Goal: Information Seeking & Learning: Learn about a topic

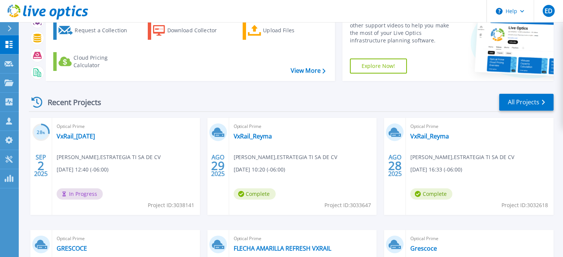
scroll to position [47, 0]
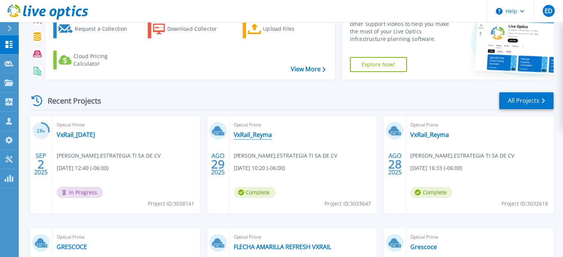
click at [249, 137] on link "VxRail_Reyma" at bounding box center [253, 135] width 39 height 8
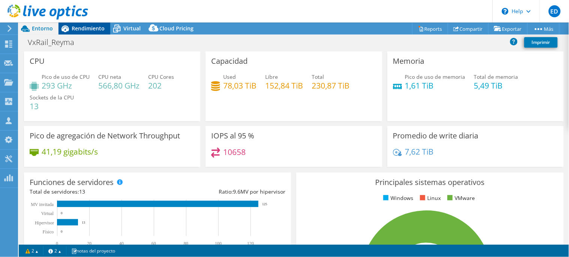
click at [78, 27] on span "Rendimiento" at bounding box center [88, 28] width 33 height 7
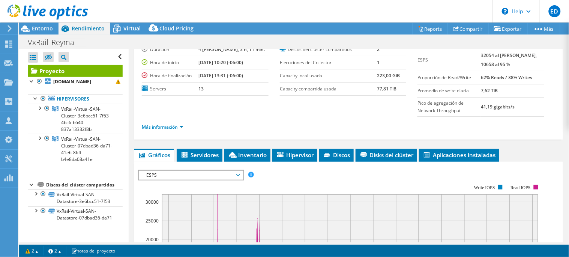
scroll to position [50, 0]
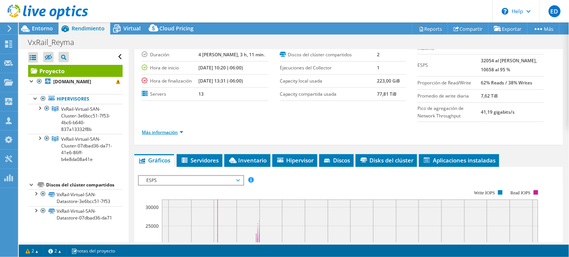
click at [183, 132] on link "Más información" at bounding box center [163, 132] width 42 height 6
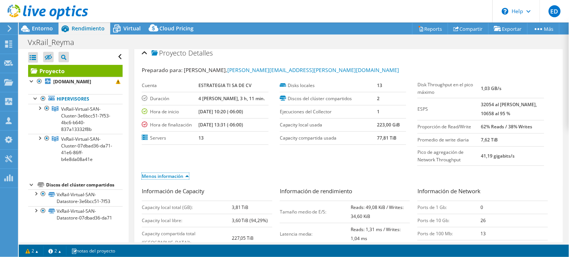
scroll to position [9, 0]
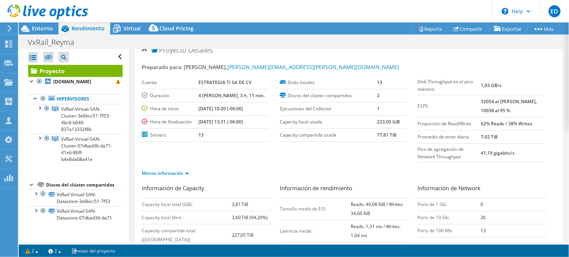
click at [363, 160] on section "Preparado para: Enrique Duran, enrique.duran@estrategiati.com.mx Cuenta ESTRATE…" at bounding box center [349, 123] width 414 height 121
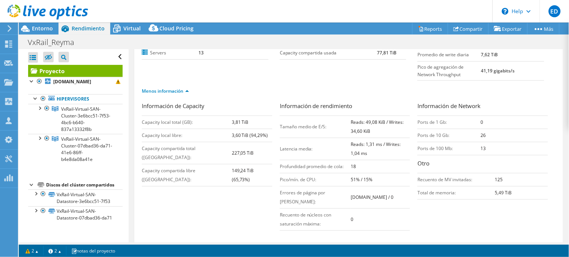
scroll to position [0, 0]
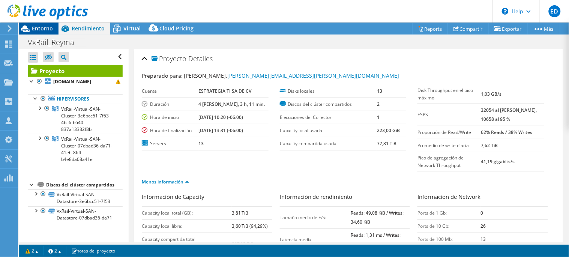
click at [33, 26] on span "Entorno" at bounding box center [42, 28] width 21 height 7
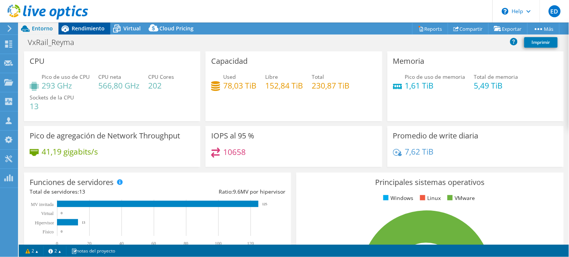
click at [80, 29] on span "Rendimiento" at bounding box center [88, 28] width 33 height 7
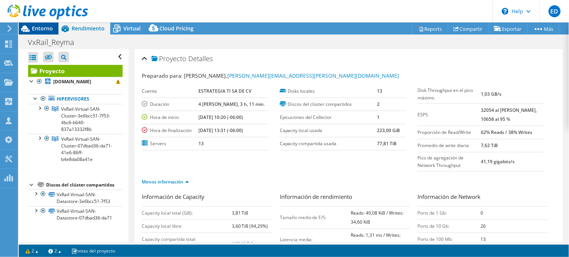
click at [38, 29] on span "Entorno" at bounding box center [42, 28] width 21 height 7
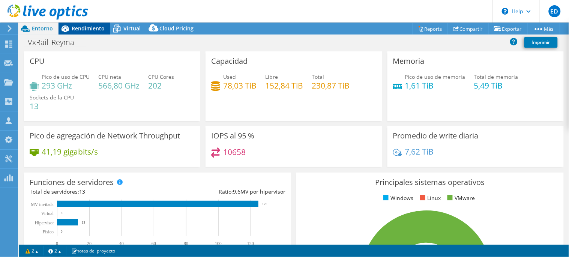
click at [85, 29] on span "Rendimiento" at bounding box center [88, 28] width 33 height 7
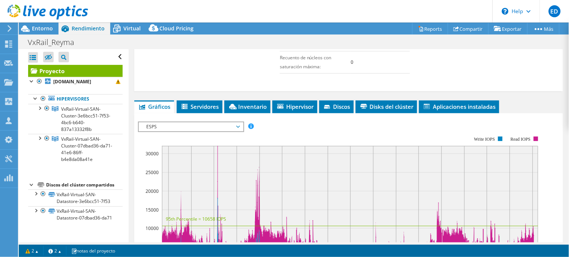
scroll to position [229, 0]
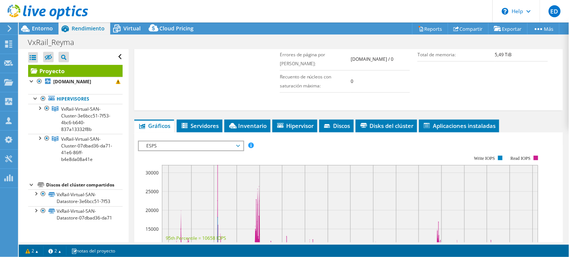
click at [218, 150] on span "ESPS" at bounding box center [191, 145] width 96 height 9
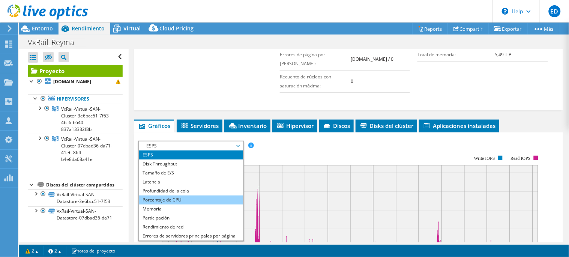
click at [171, 204] on li "Porcentaje de CPU" at bounding box center [191, 199] width 104 height 9
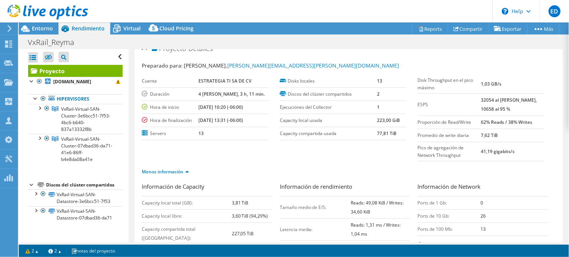
scroll to position [0, 0]
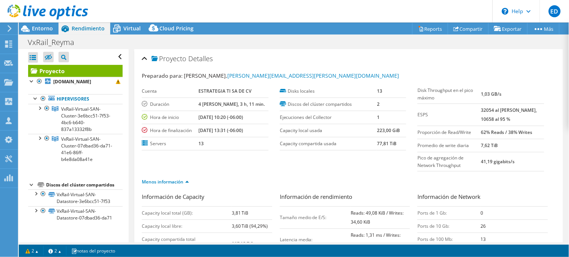
click at [146, 55] on div "Proyecto Detalles" at bounding box center [349, 59] width 414 height 16
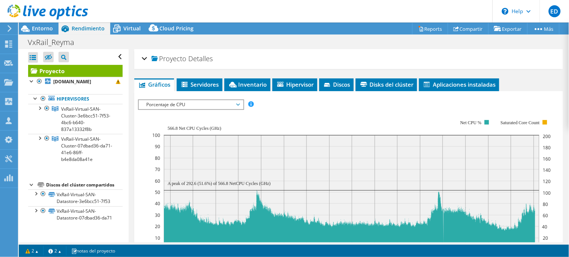
click at [144, 59] on div "Proyecto Detalles" at bounding box center [349, 59] width 414 height 16
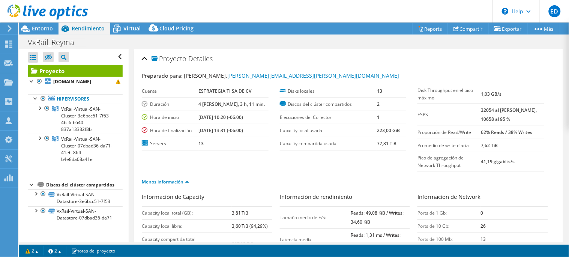
click at [144, 59] on div "Proyecto Detalles" at bounding box center [349, 59] width 414 height 16
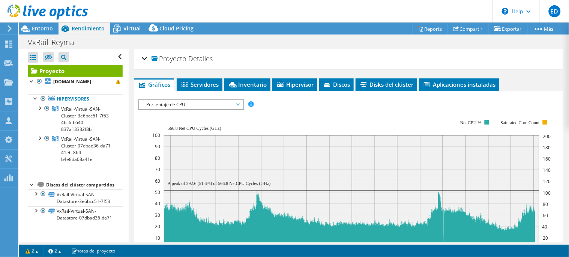
click at [144, 59] on div "Proyecto Detalles" at bounding box center [349, 59] width 414 height 16
